Goal: Check status: Check status

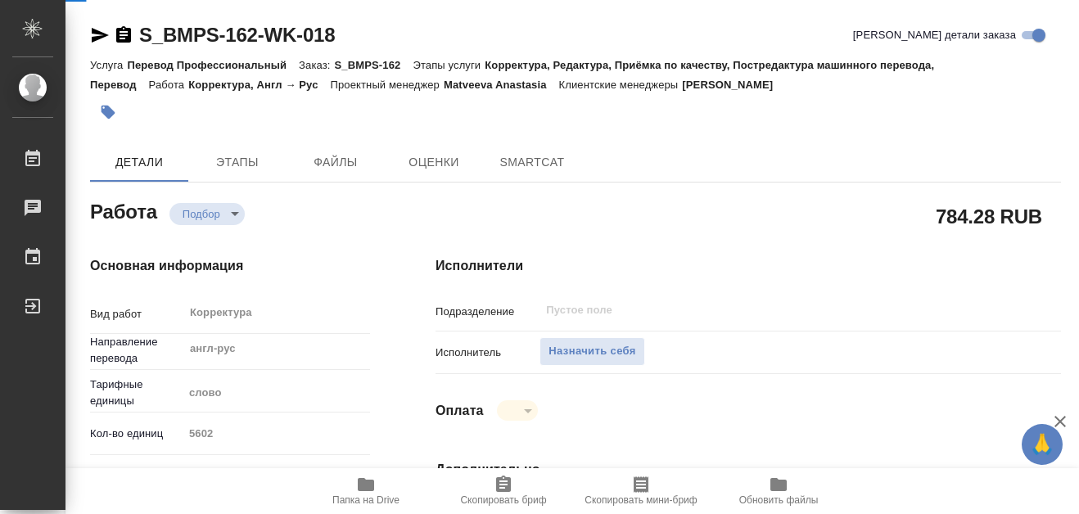
type textarea "x"
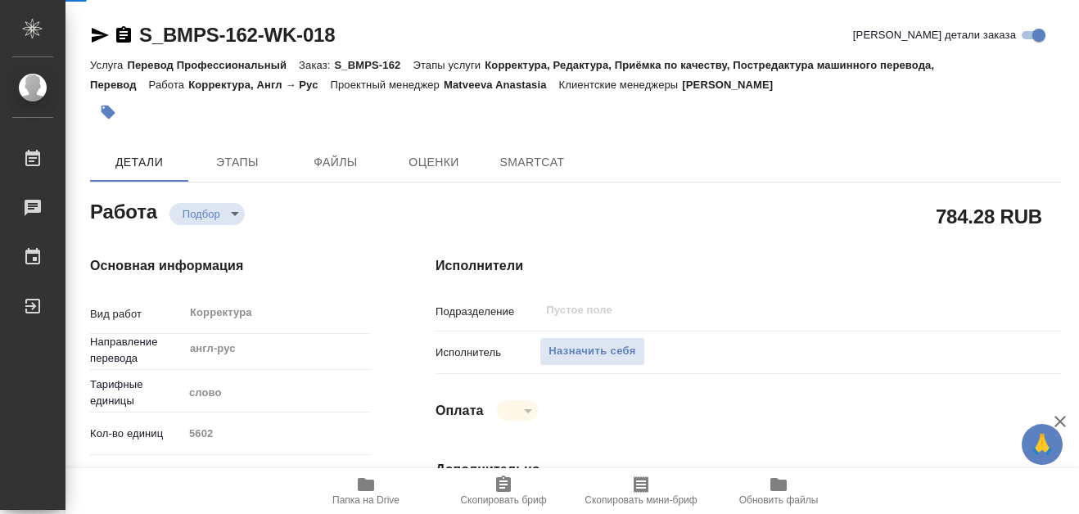
type textarea "x"
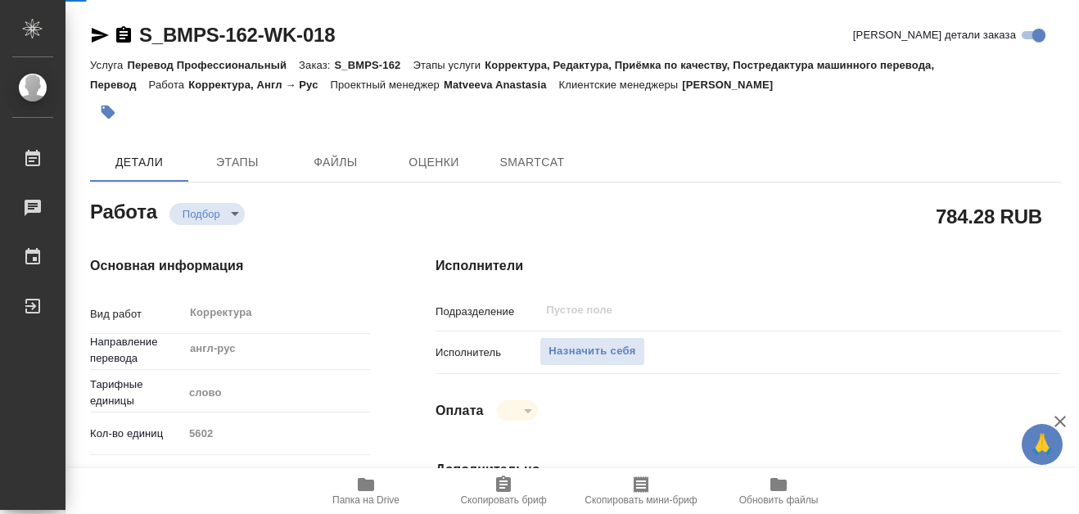
type textarea "x"
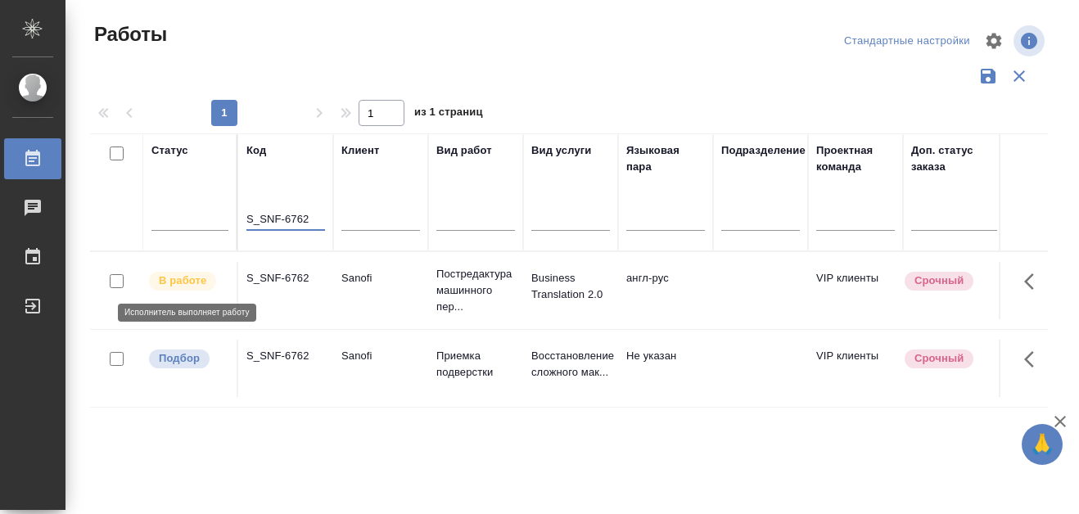
type input "S_SNF-6762"
click at [169, 283] on p "В работе" at bounding box center [182, 281] width 47 height 16
click at [169, 282] on p "В работе" at bounding box center [182, 281] width 47 height 16
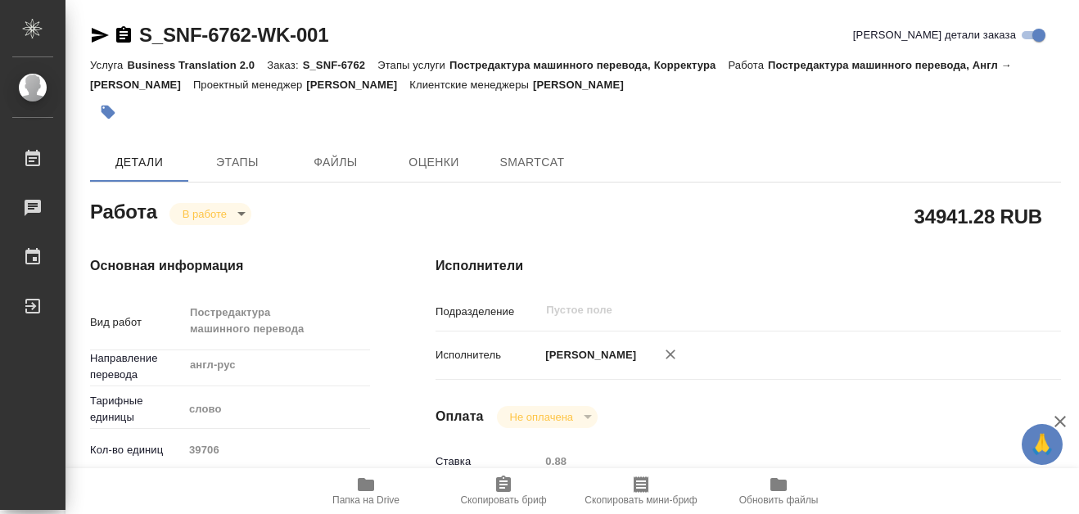
type textarea "x"
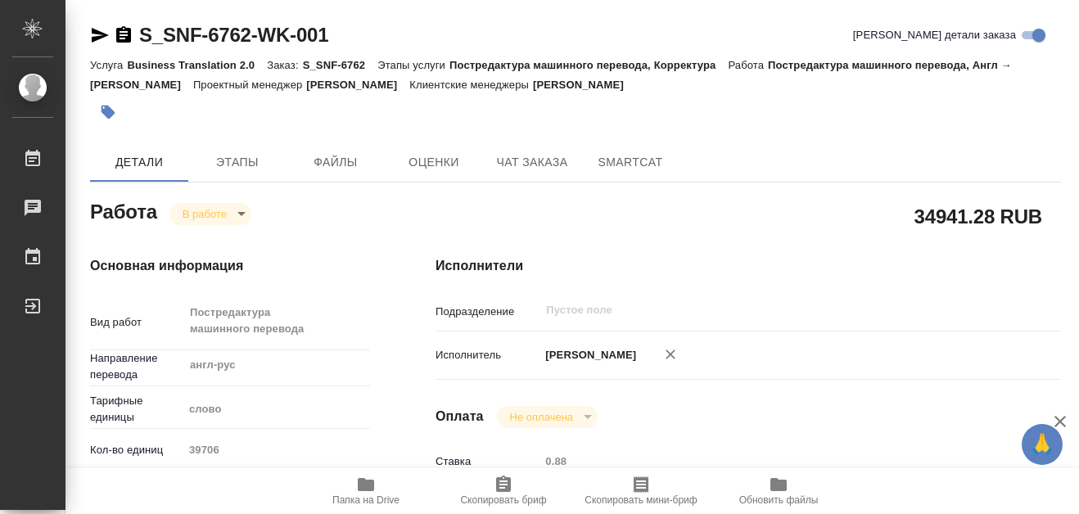
type textarea "x"
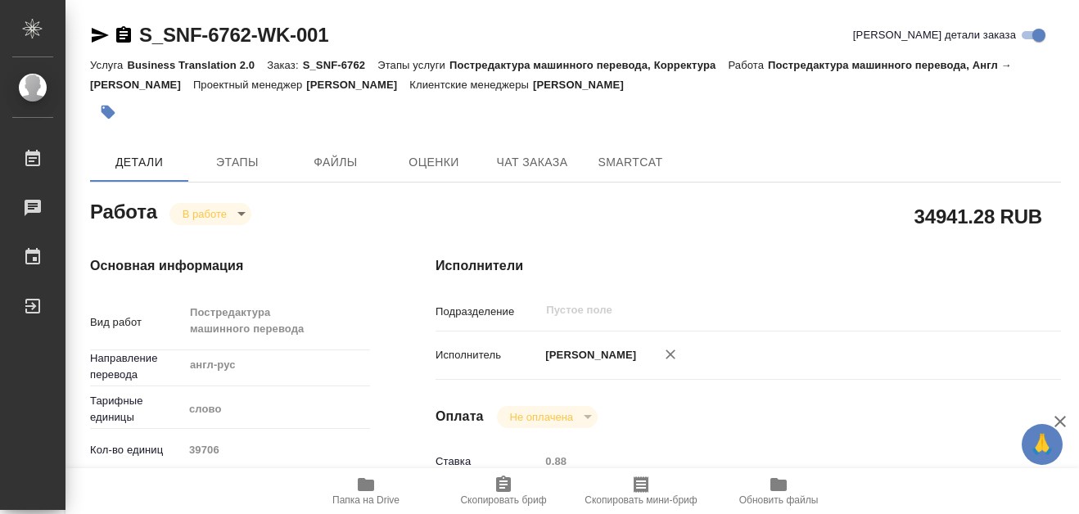
type textarea "x"
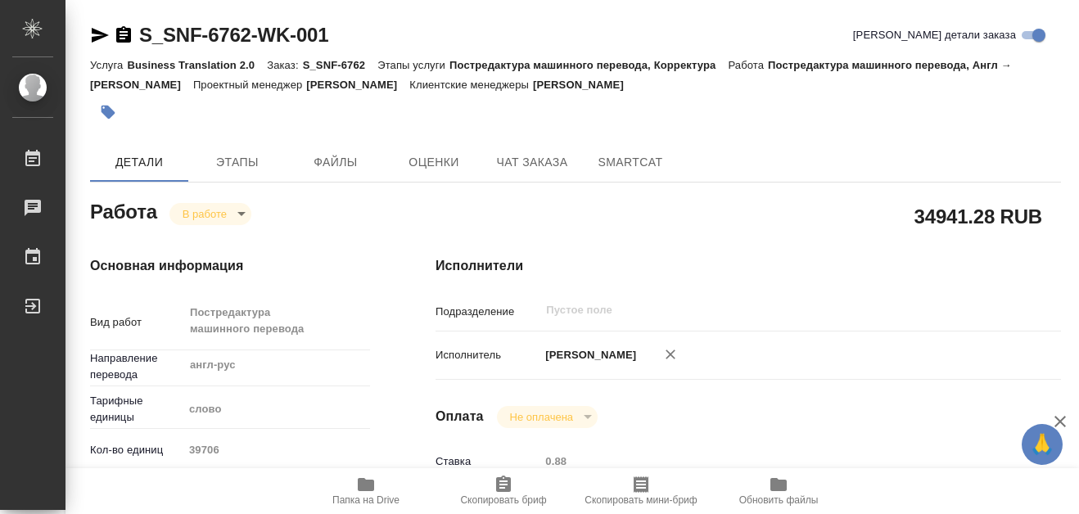
type textarea "x"
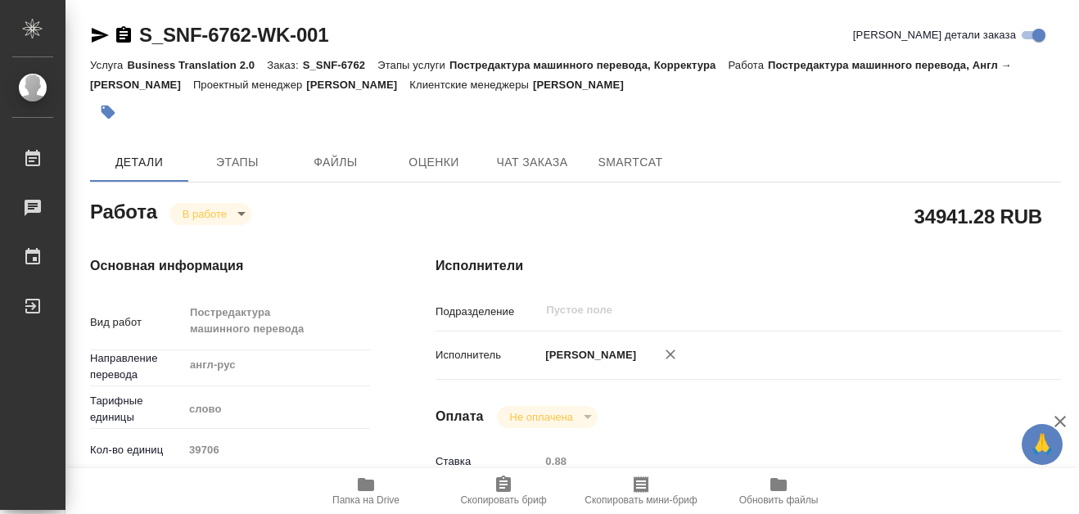
type textarea "x"
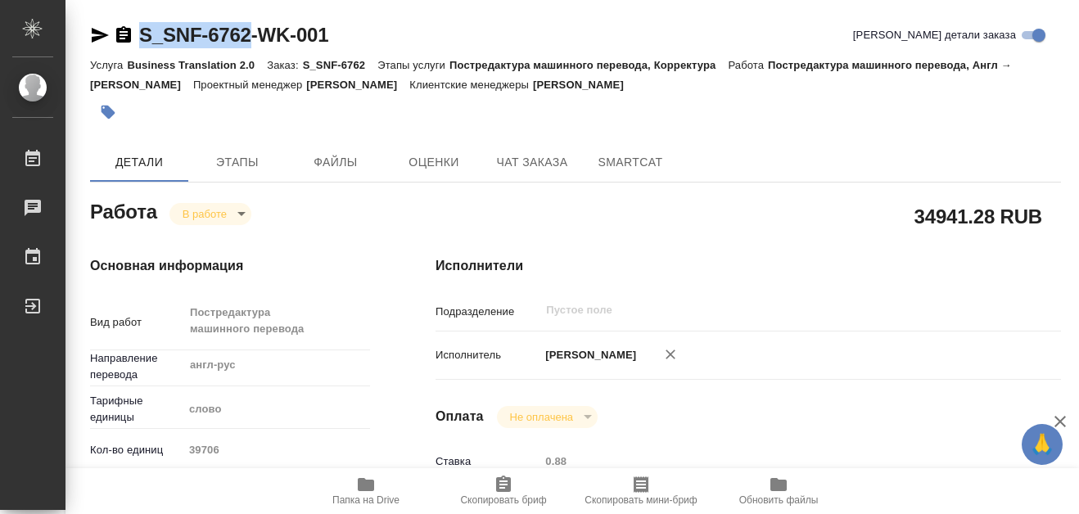
drag, startPoint x: 143, startPoint y: 18, endPoint x: 250, endPoint y: 34, distance: 107.6
copy link "S_SNF-6762"
click at [363, 484] on icon "button" at bounding box center [366, 484] width 16 height 13
